Goal: Task Accomplishment & Management: Manage account settings

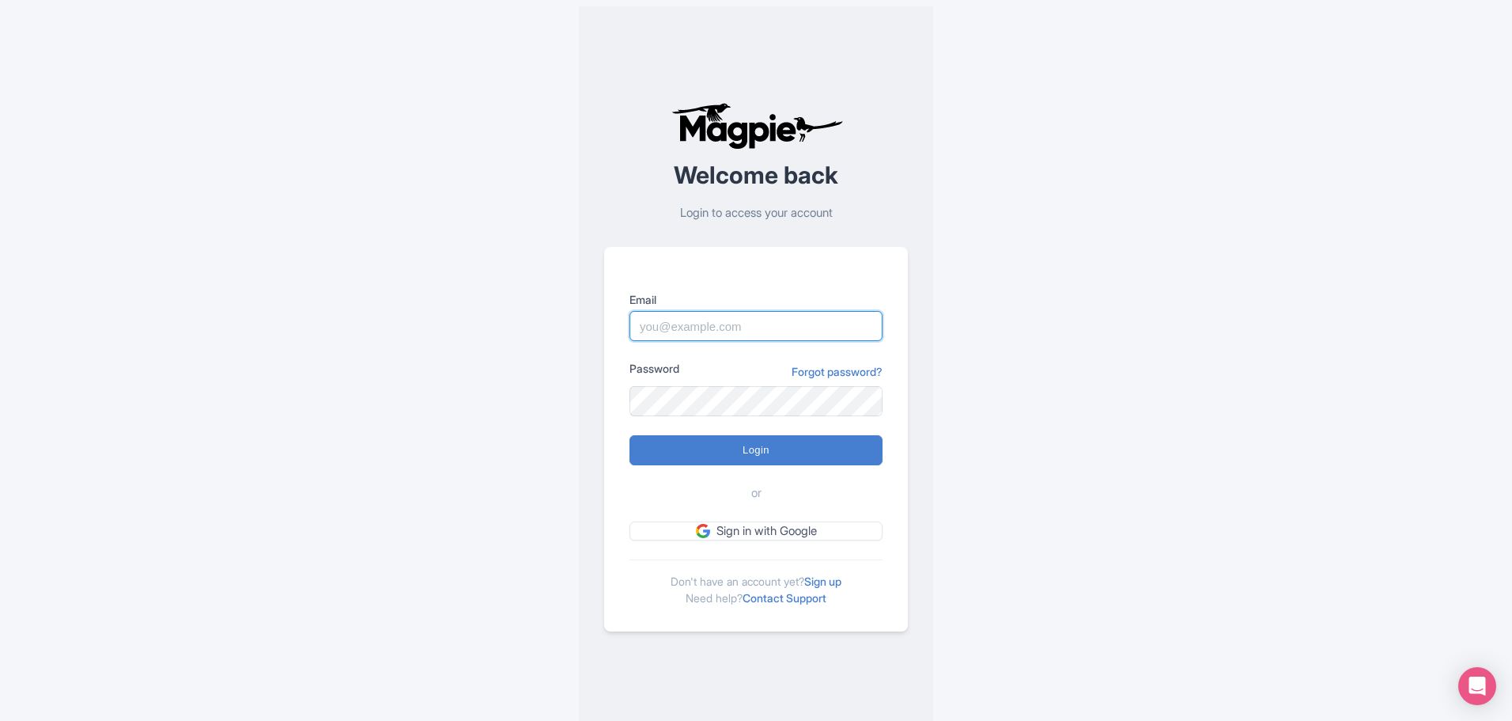
click at [666, 326] on input "Email" at bounding box center [756, 326] width 253 height 30
type input "halley.rogers@cityexperiences.com"
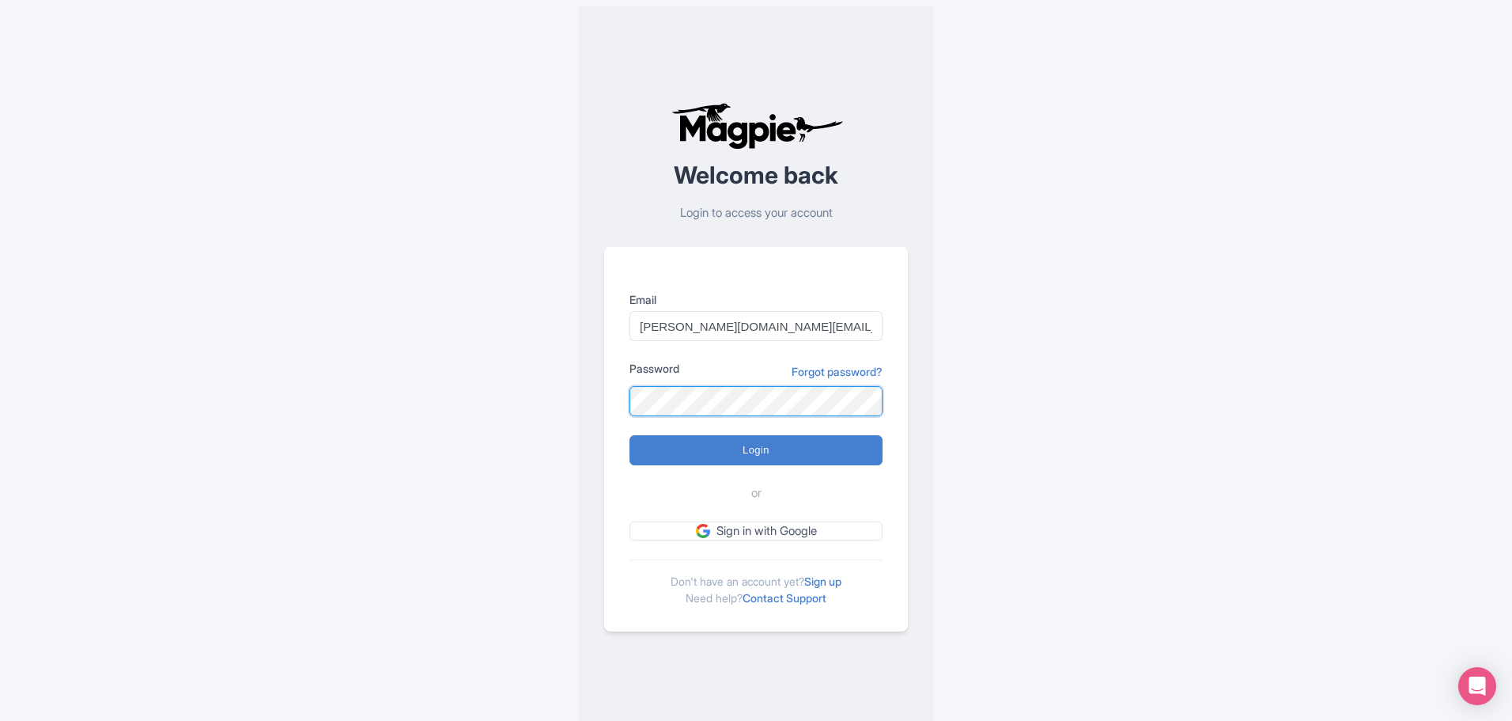
click at [630, 435] on input "Login" at bounding box center [756, 450] width 253 height 30
type input "Logging in..."
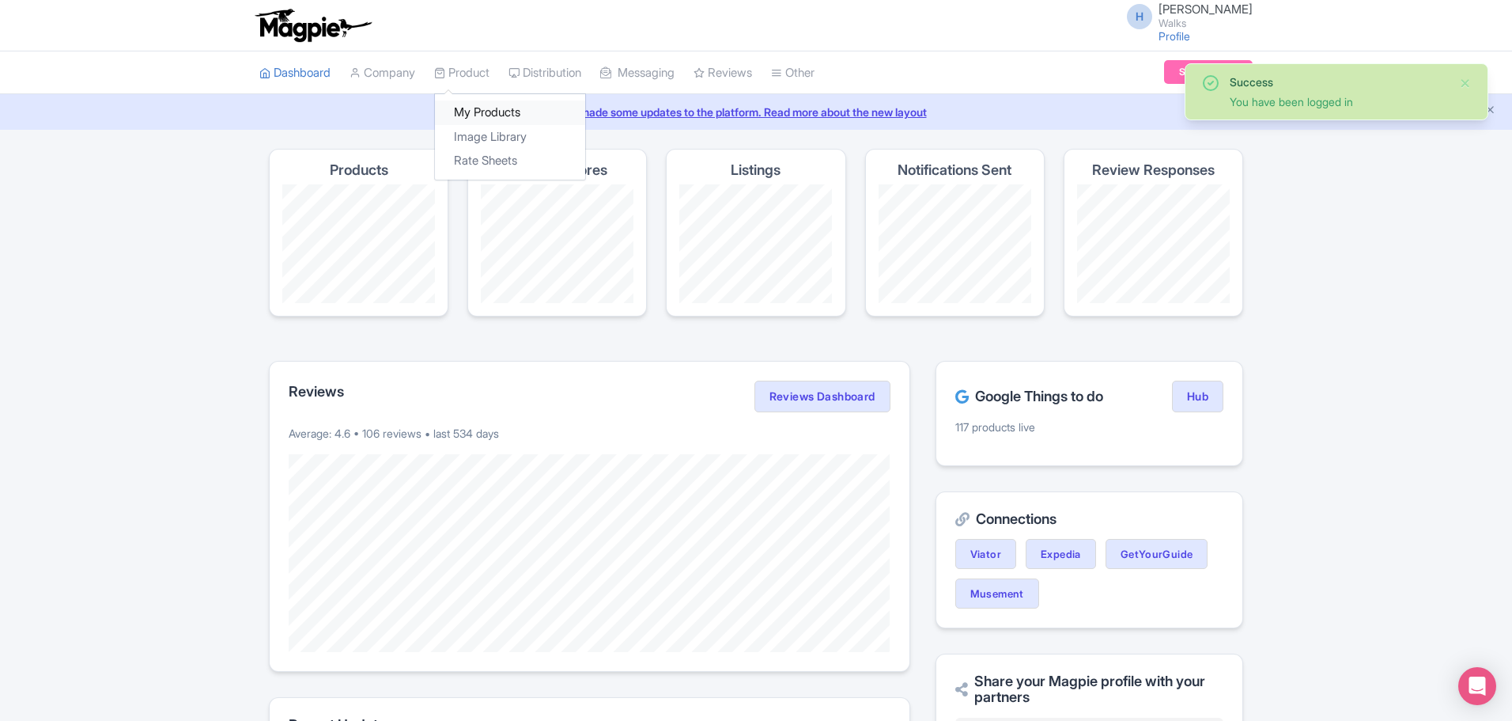
click at [492, 109] on link "My Products" at bounding box center [510, 112] width 150 height 25
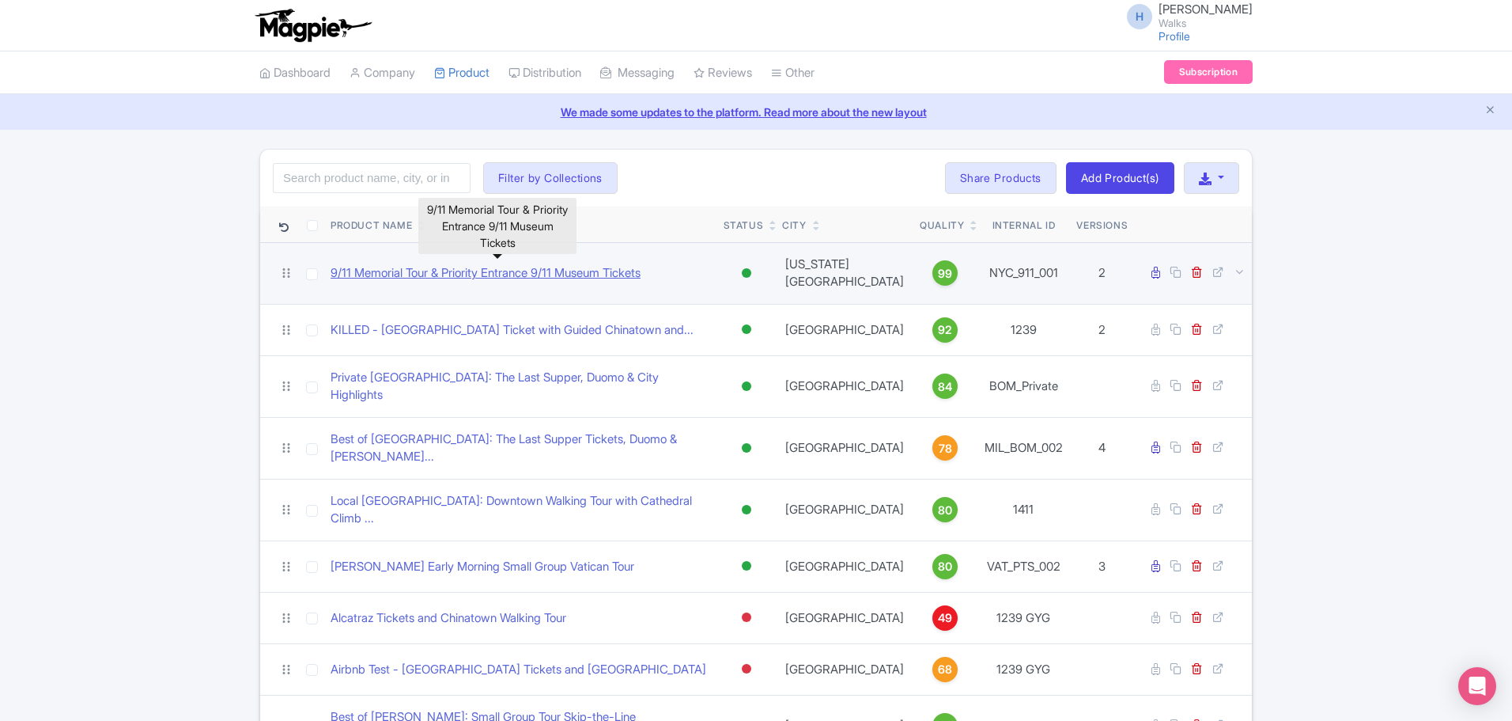
click at [429, 270] on link "9/11 Memorial Tour & Priority Entrance 9/11 Museum Tickets" at bounding box center [486, 273] width 310 height 18
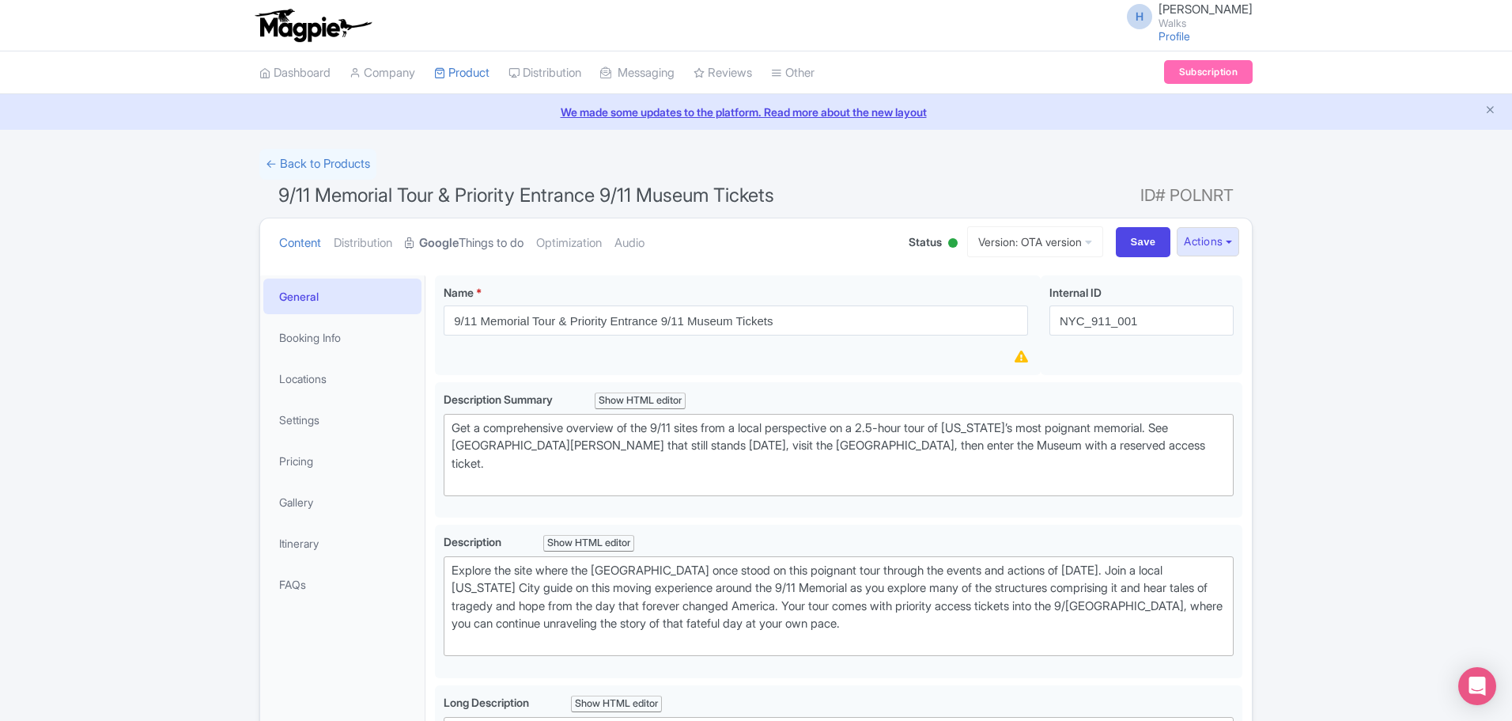
click at [484, 231] on link "Google Things to do" at bounding box center [464, 243] width 119 height 50
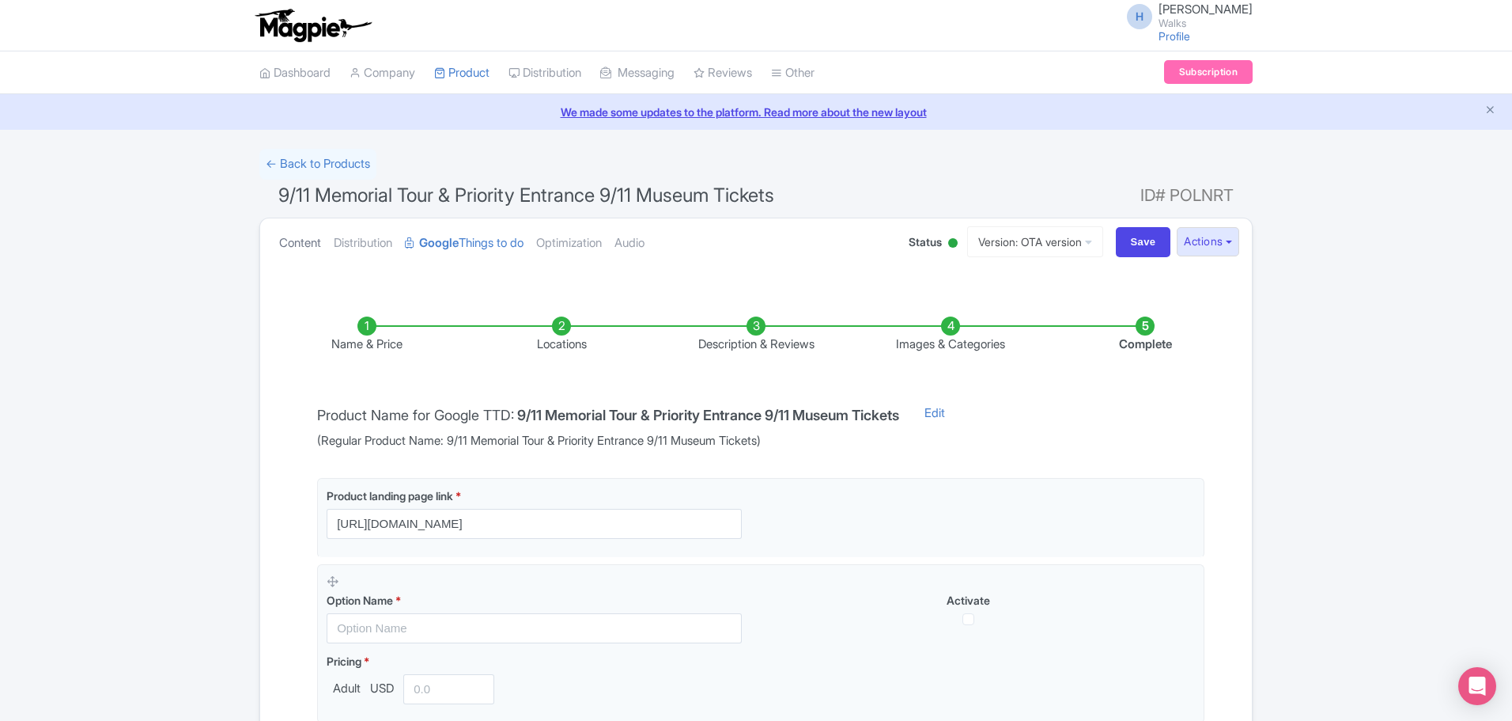
click at [304, 243] on link "Content" at bounding box center [300, 243] width 42 height 50
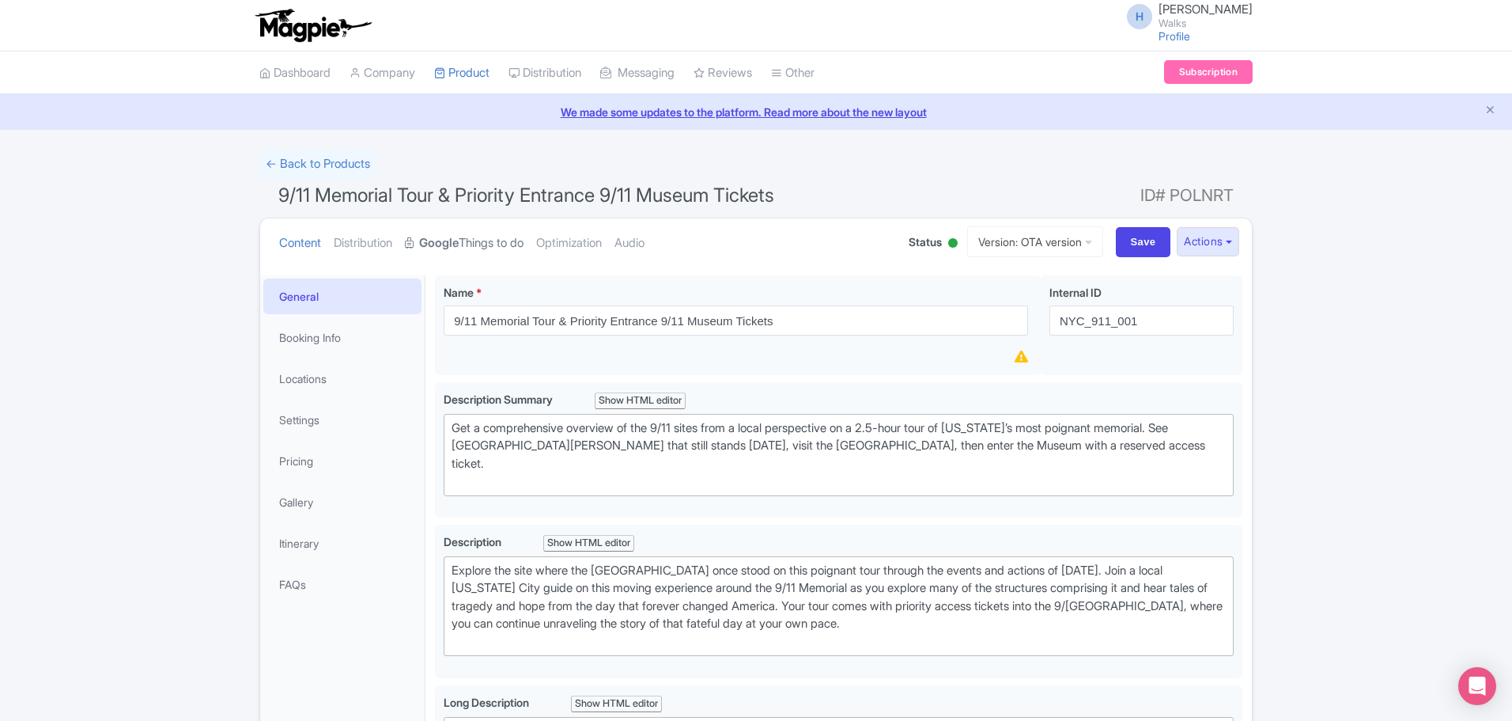
click at [478, 244] on link "Google Things to do" at bounding box center [464, 243] width 119 height 50
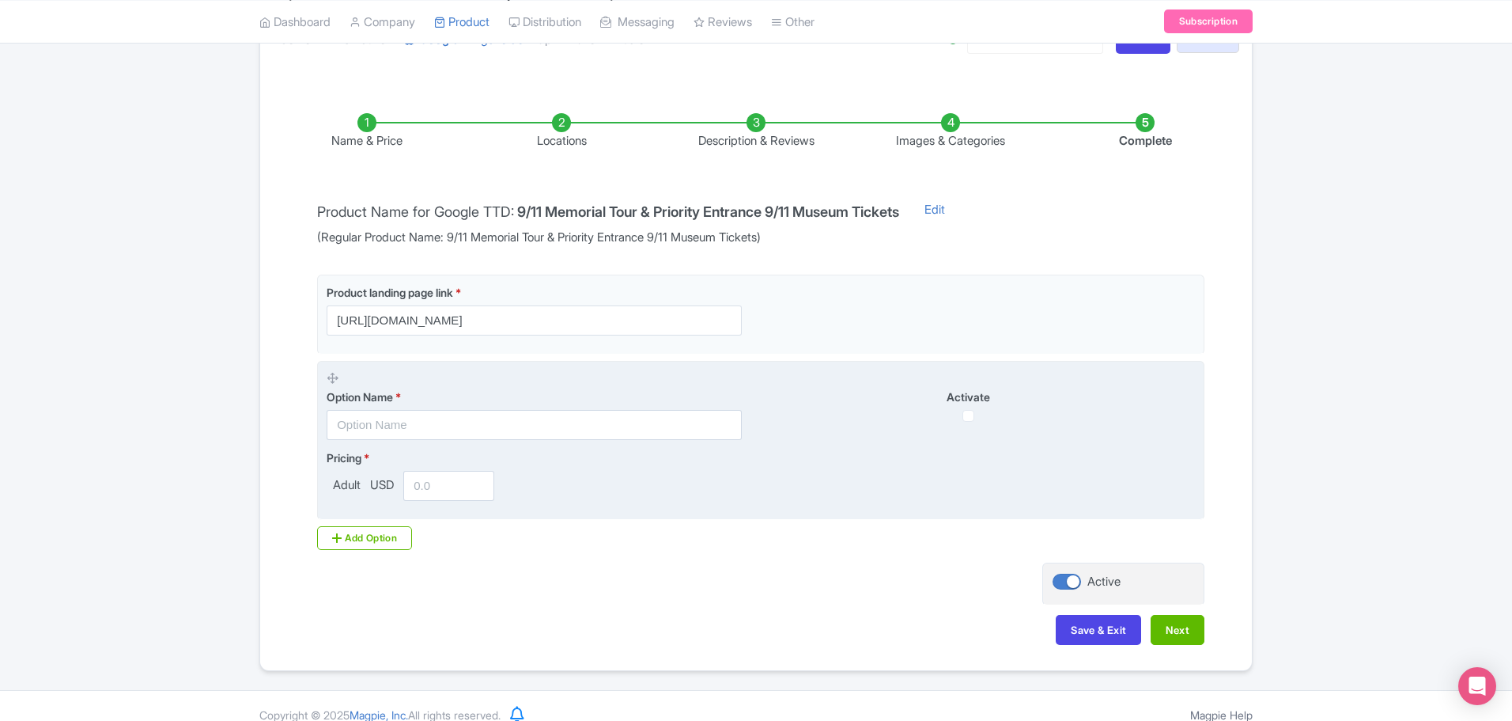
scroll to position [221, 0]
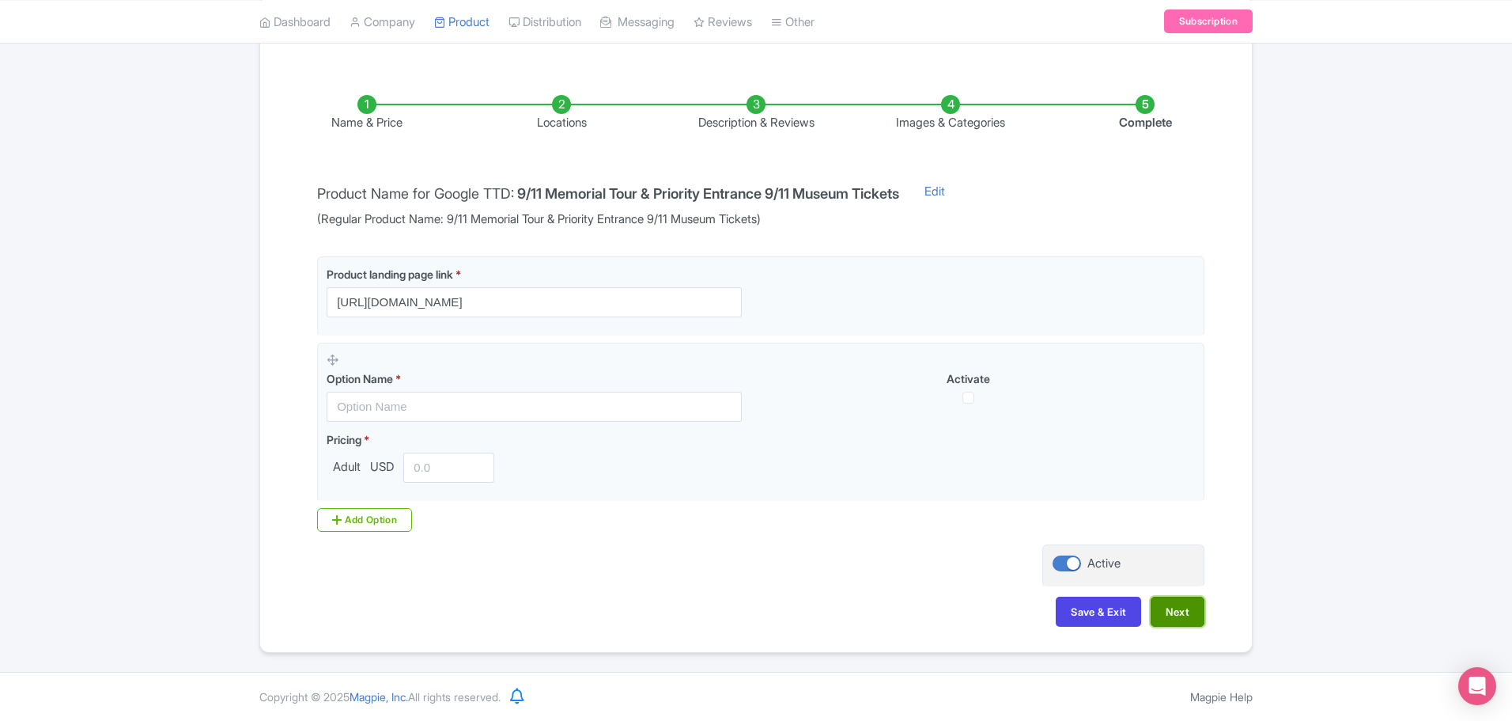
click at [1183, 615] on button "Next" at bounding box center [1178, 611] width 54 height 30
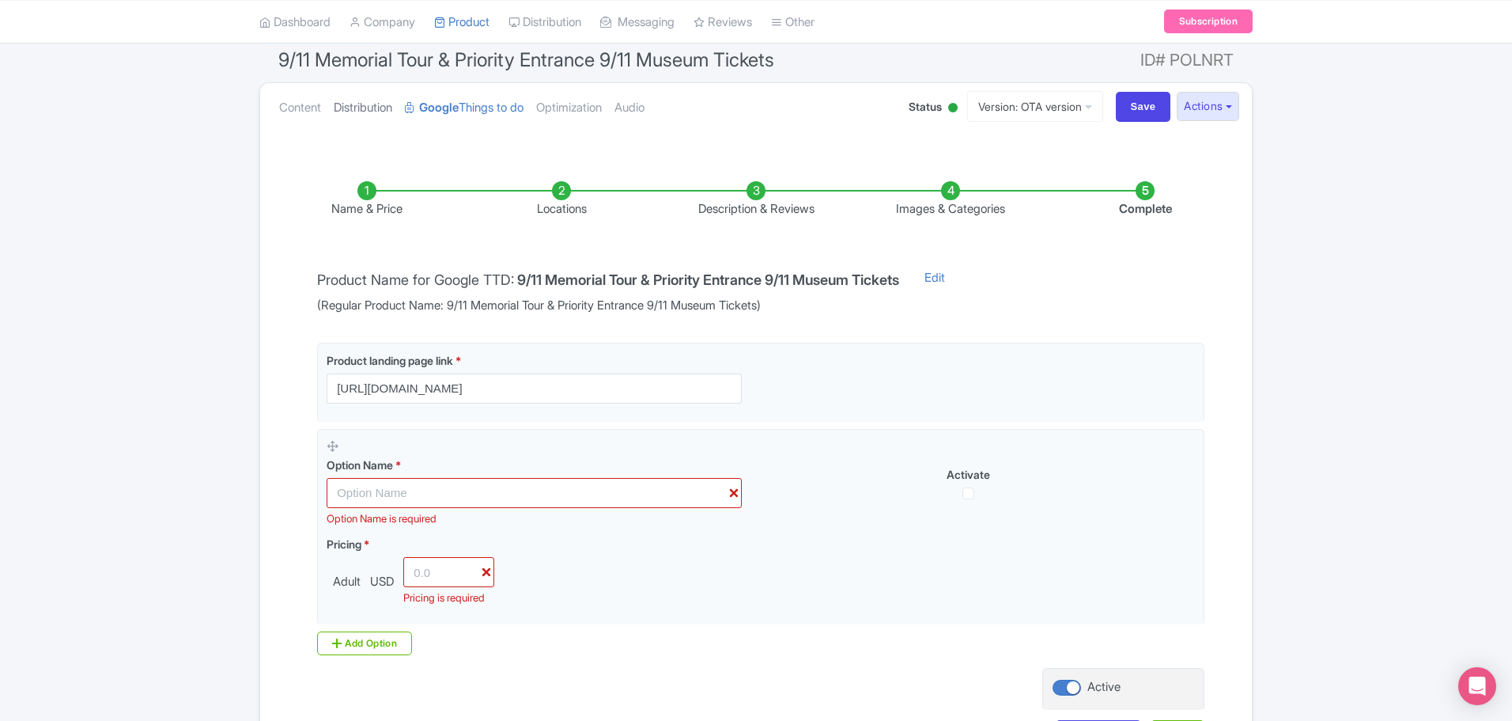
scroll to position [0, 0]
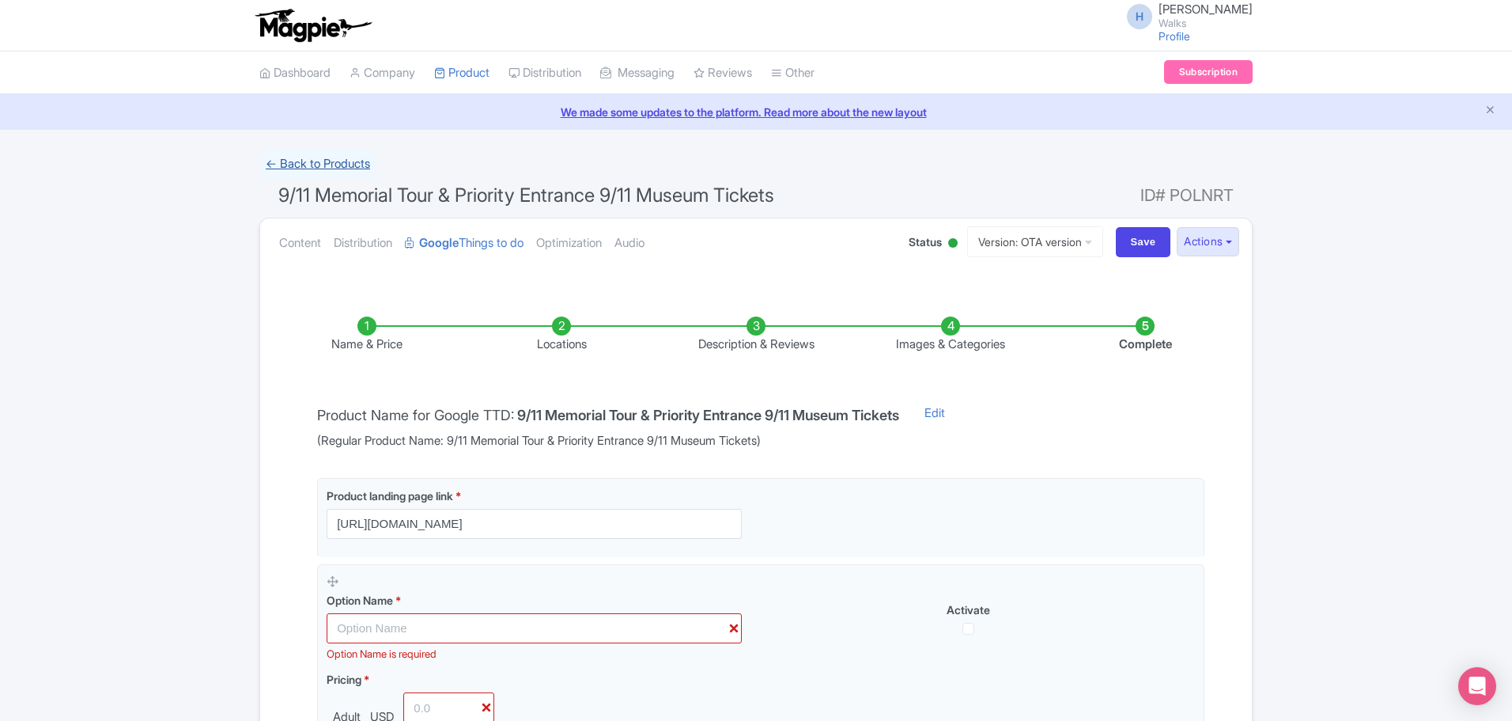
click at [319, 172] on link "← Back to Products" at bounding box center [317, 164] width 117 height 31
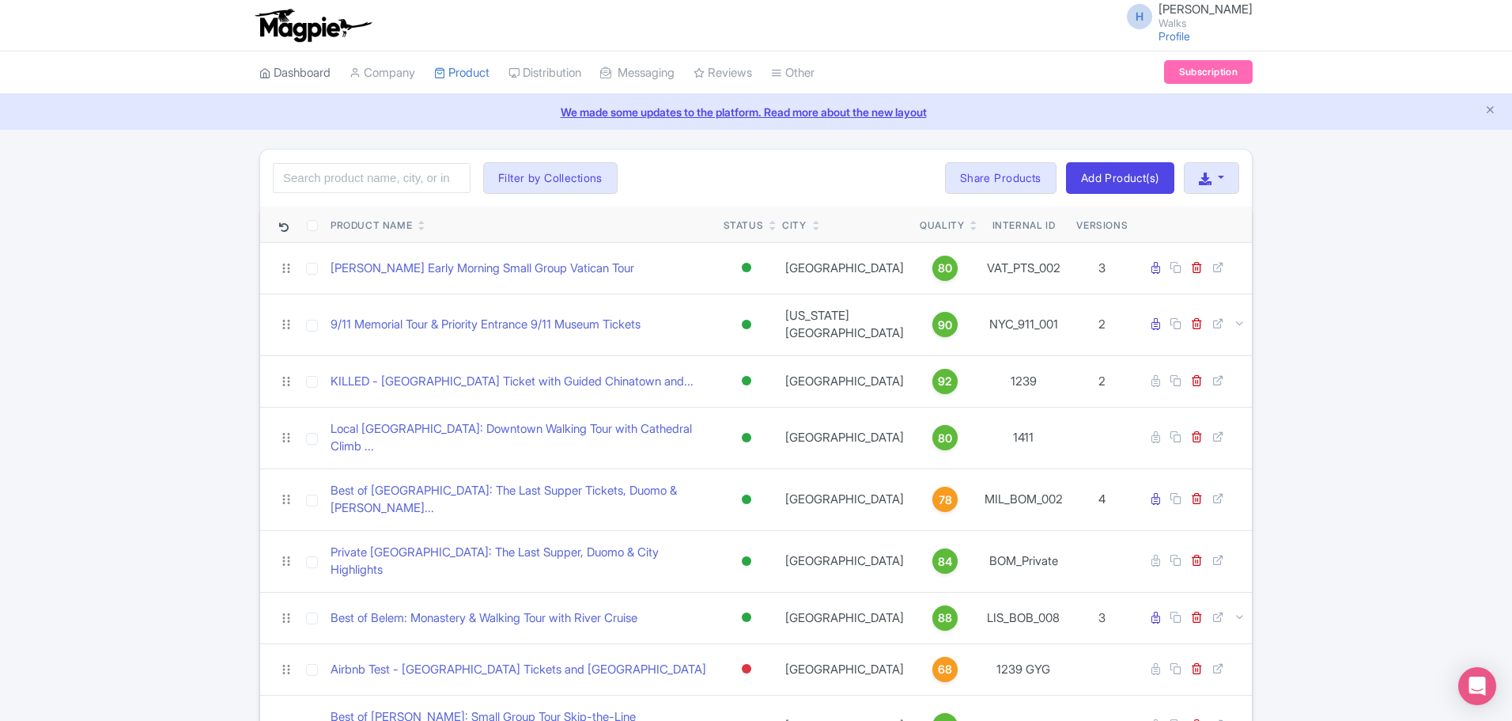
click at [293, 70] on link "Dashboard" at bounding box center [294, 73] width 71 height 44
click at [289, 81] on link "Dashboard" at bounding box center [294, 73] width 71 height 44
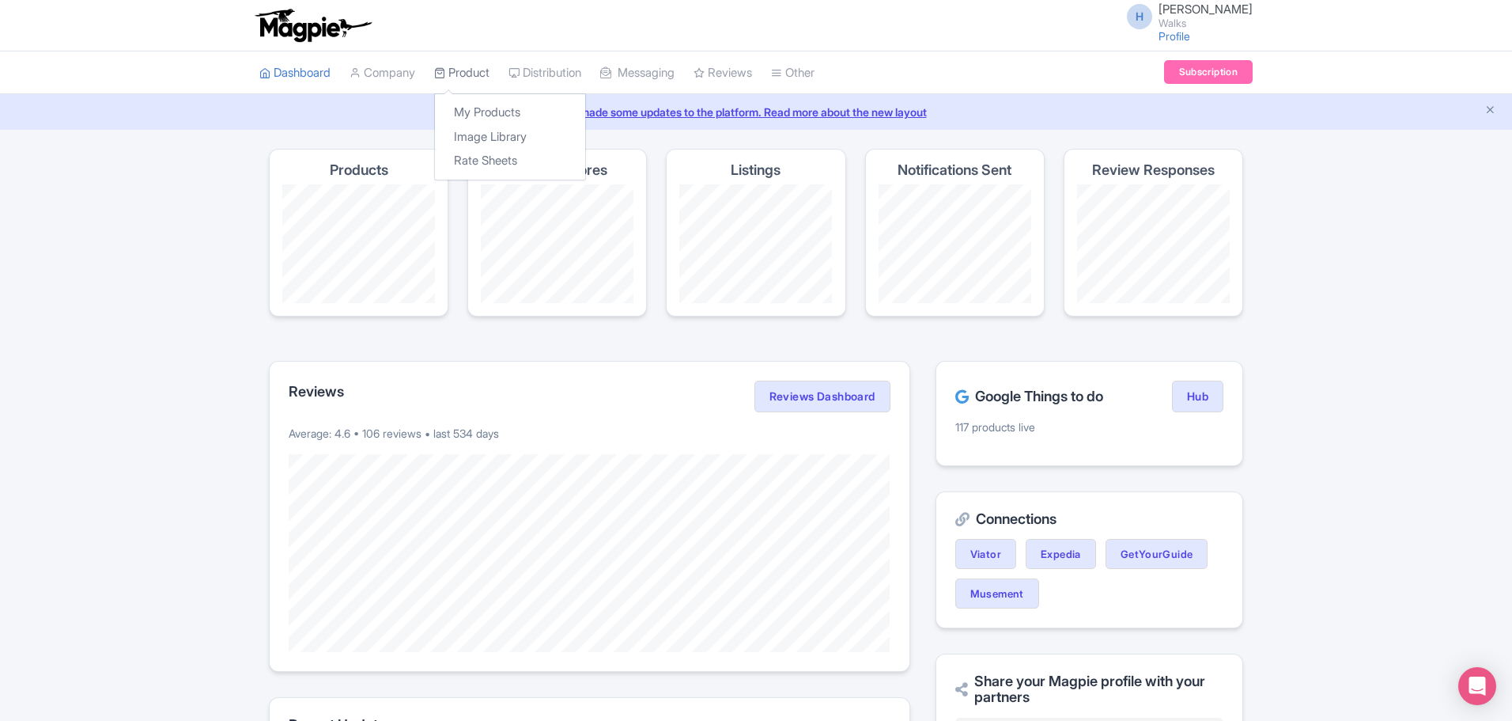
click at [446, 78] on link "Product" at bounding box center [461, 73] width 55 height 44
